Goal: Task Accomplishment & Management: Complete application form

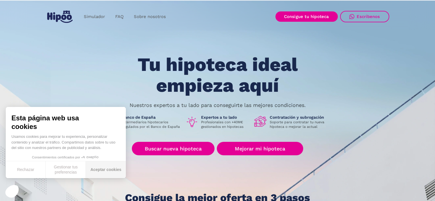
click at [98, 170] on button "Aceptar cookies" at bounding box center [106, 169] width 40 height 17
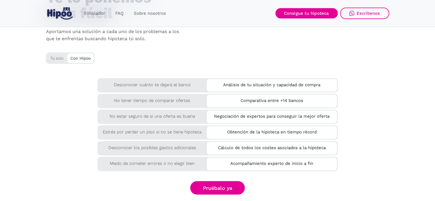
scroll to position [963, 0]
click at [76, 60] on div "Con Hipoo" at bounding box center [80, 57] width 27 height 9
click at [57, 57] on div "Tú solo" at bounding box center [70, 56] width 49 height 9
click at [72, 56] on div "Con Hipoo" at bounding box center [80, 57] width 27 height 9
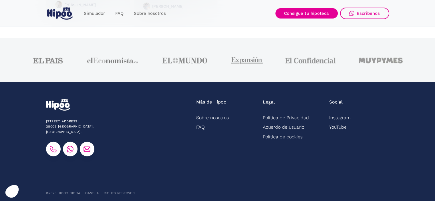
scroll to position [1488, 0]
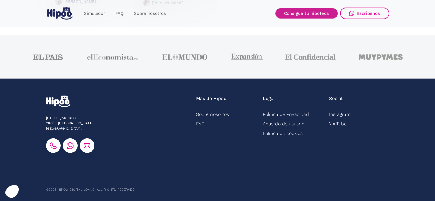
click at [319, 14] on link "Consigue tu hipoteca" at bounding box center [307, 13] width 62 height 10
